Goal: Navigation & Orientation: Go to known website

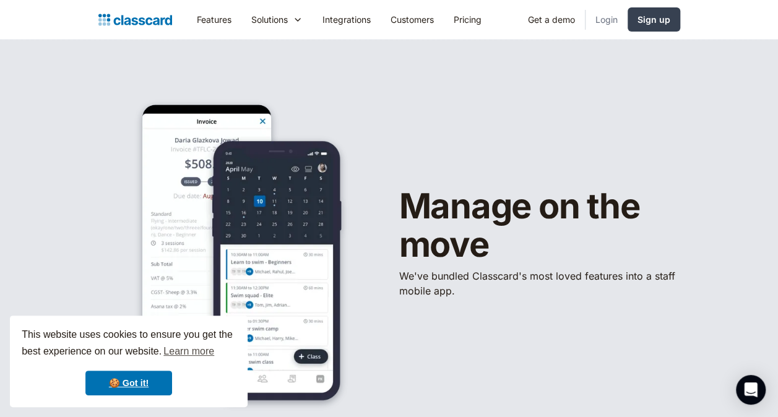
click at [613, 22] on link "Login" at bounding box center [607, 20] width 42 height 28
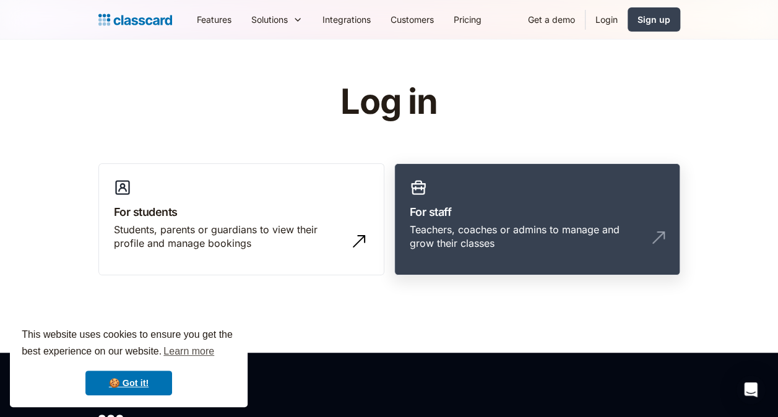
click at [468, 175] on link "For staff Teachers, coaches or admins to manage and grow their classes" at bounding box center [537, 219] width 286 height 113
